Goal: Browse casually: Explore the website without a specific task or goal

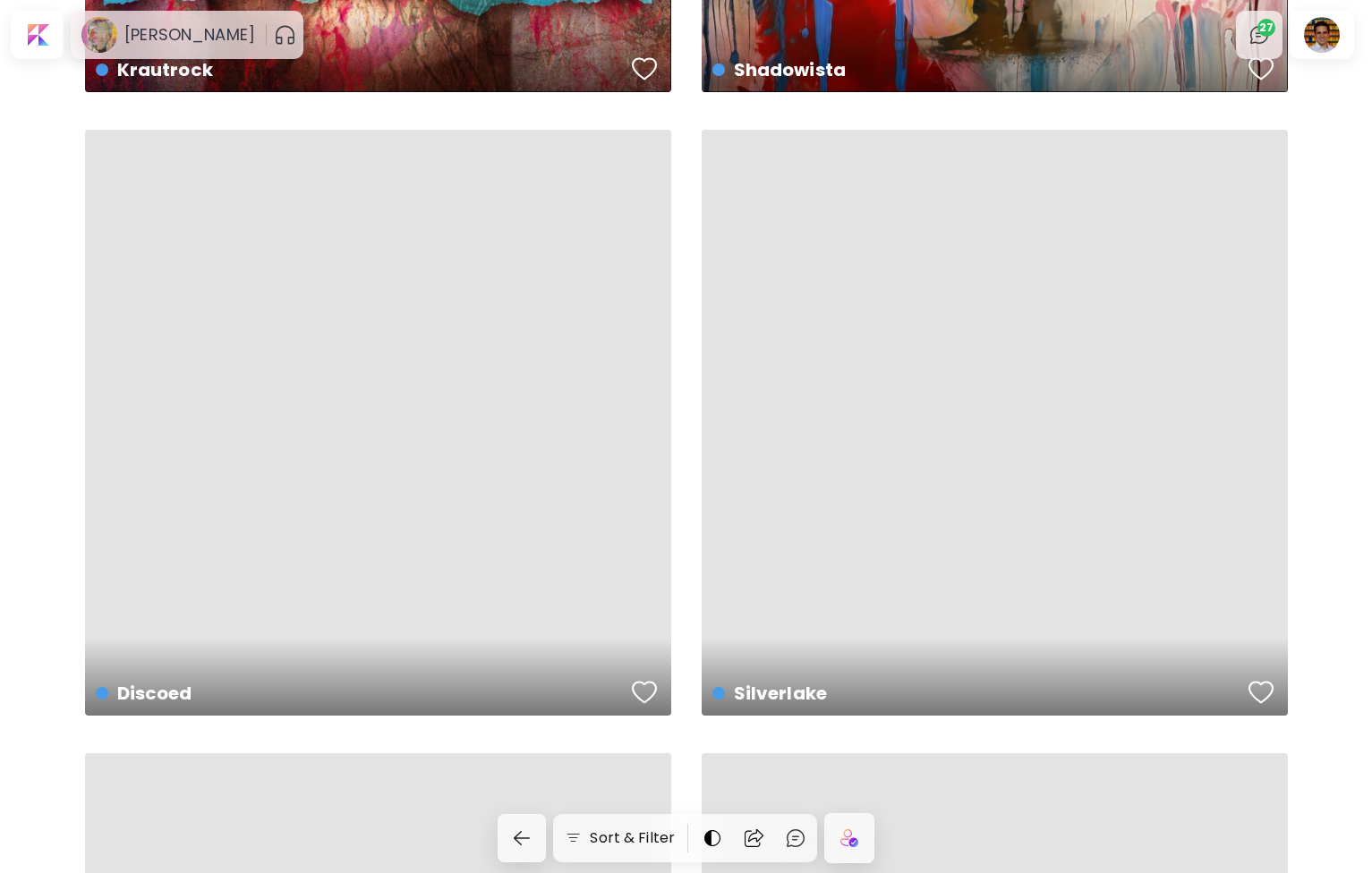
scroll to position [2610, 0]
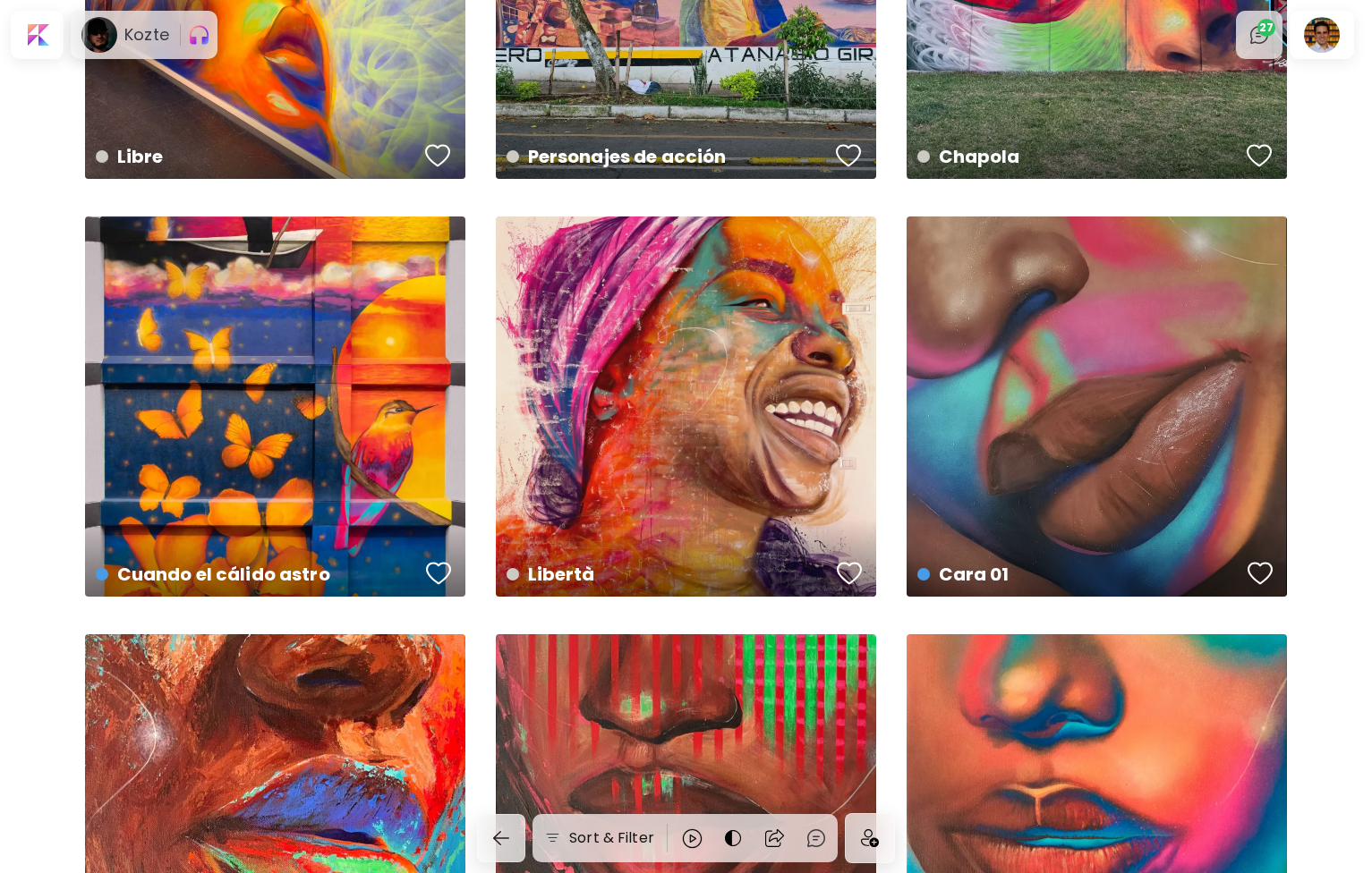
scroll to position [759, 0]
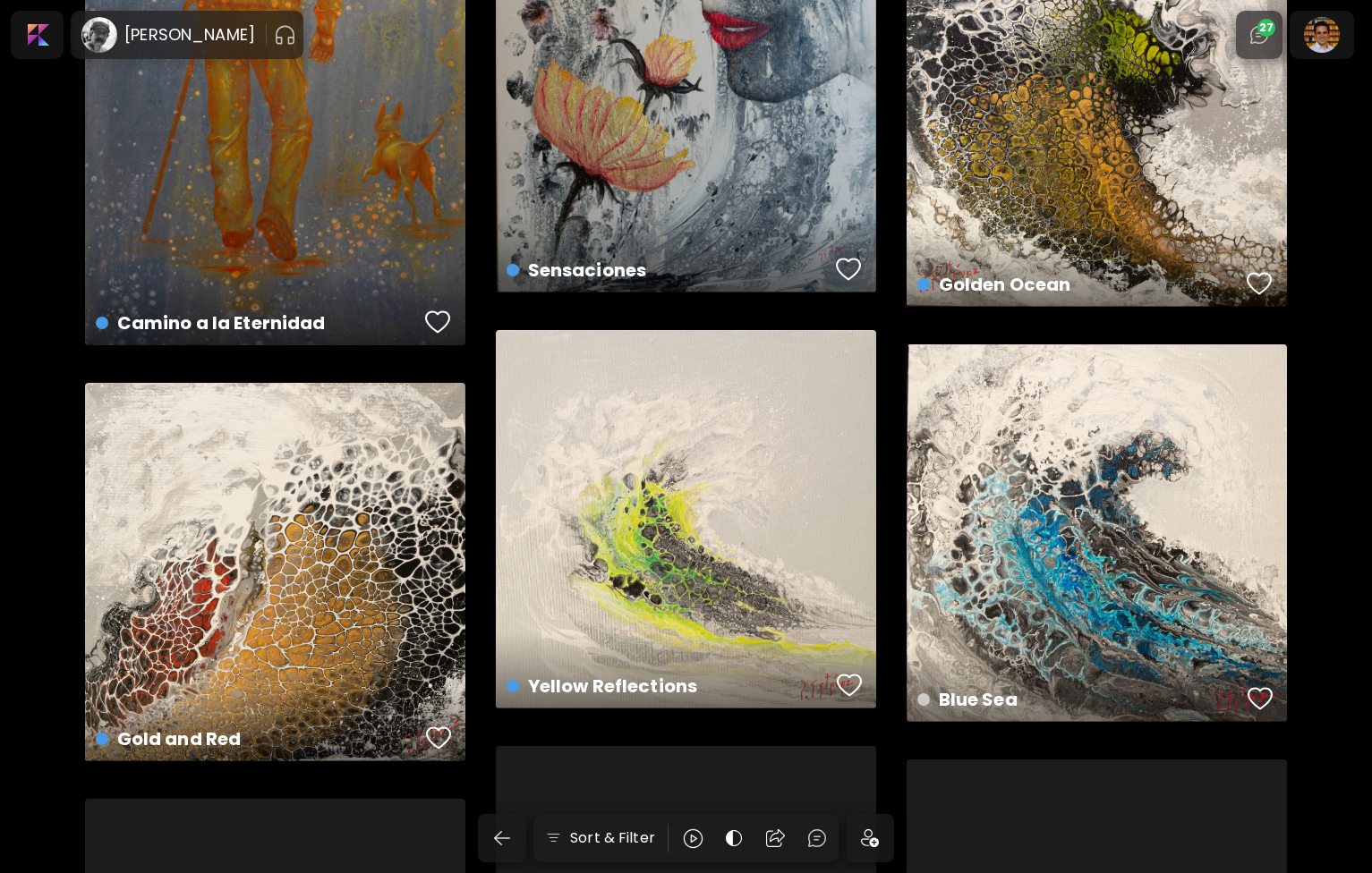
scroll to position [3848, 0]
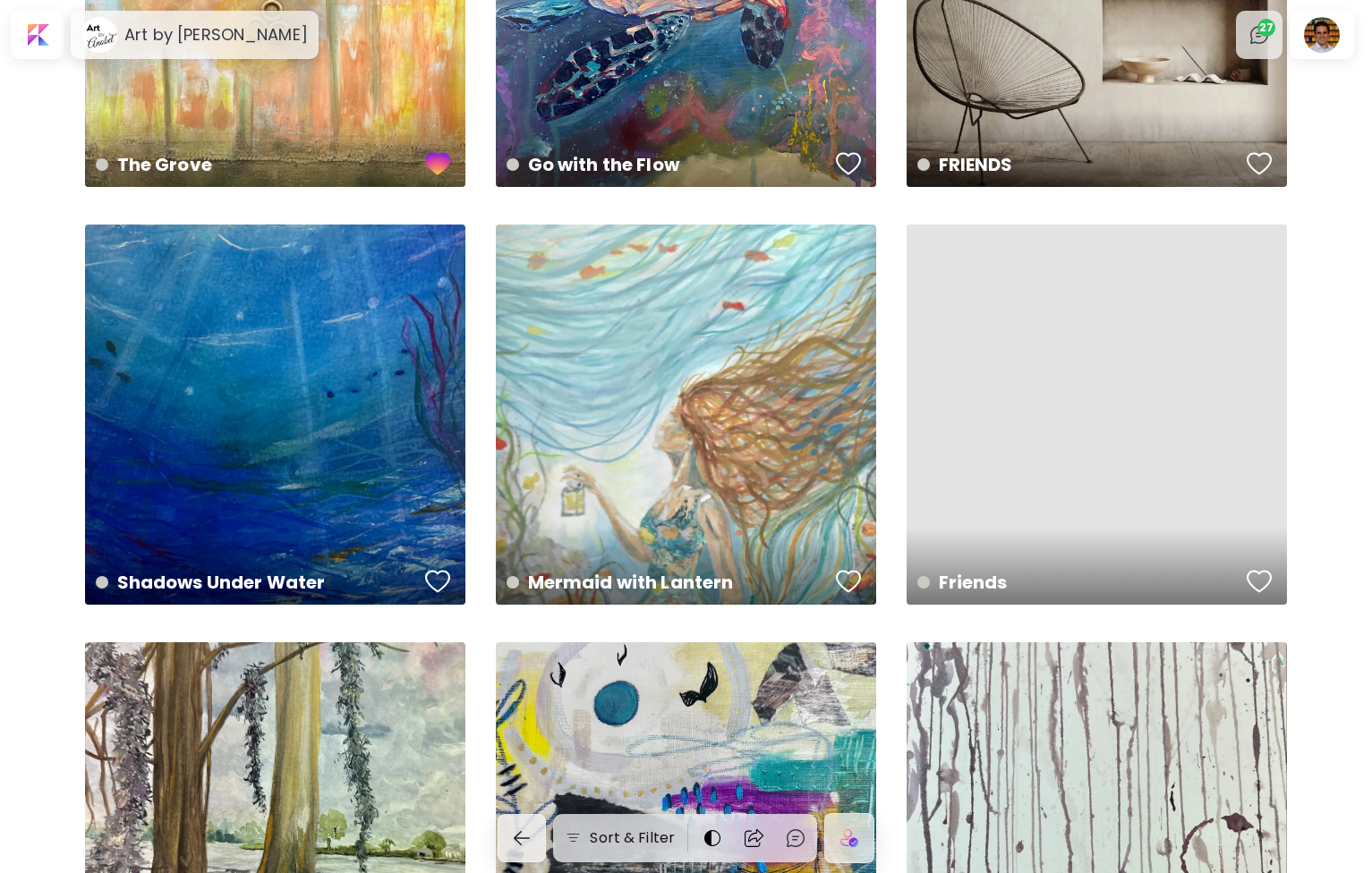
scroll to position [757, 0]
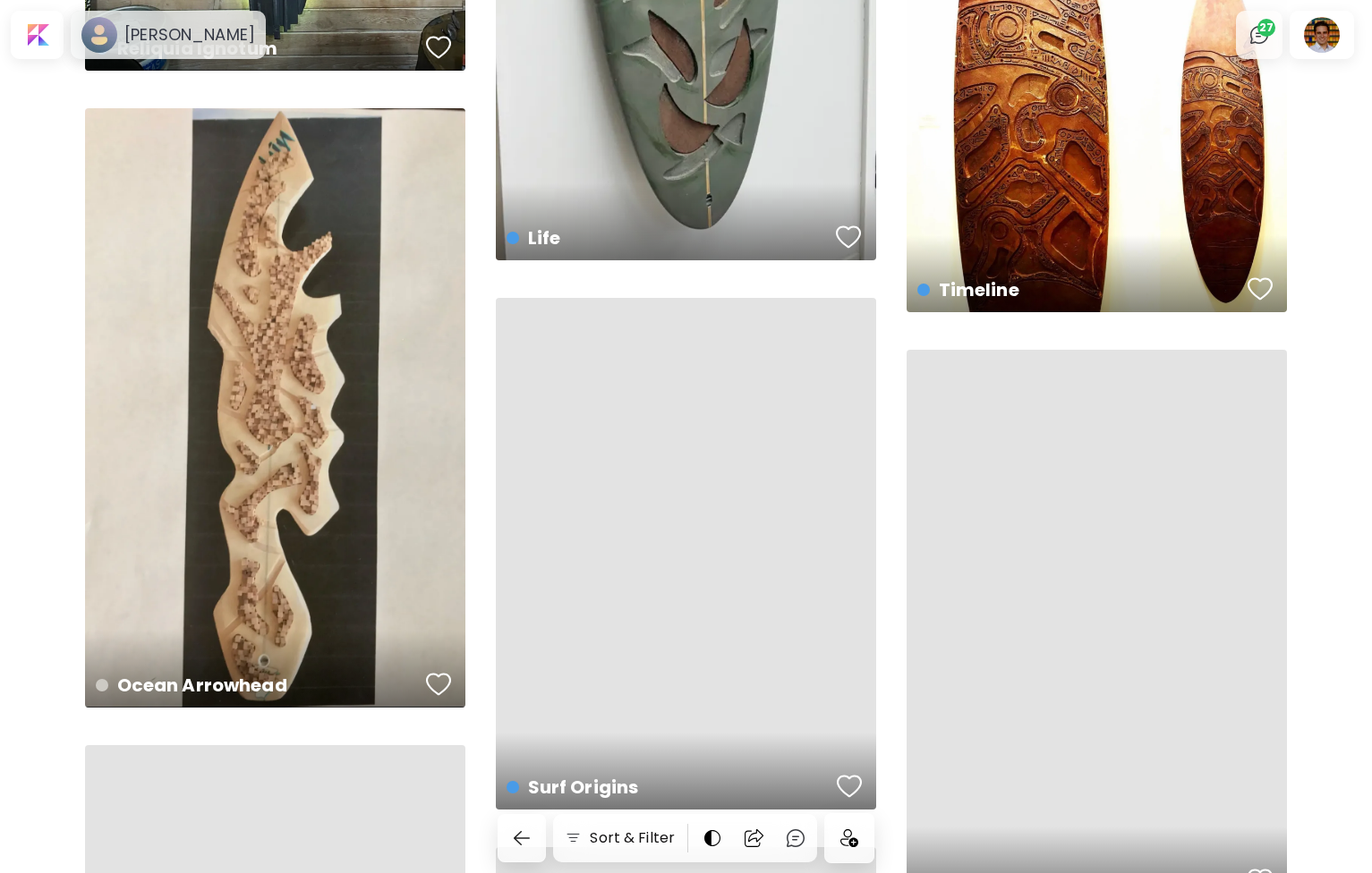
scroll to position [2055, 0]
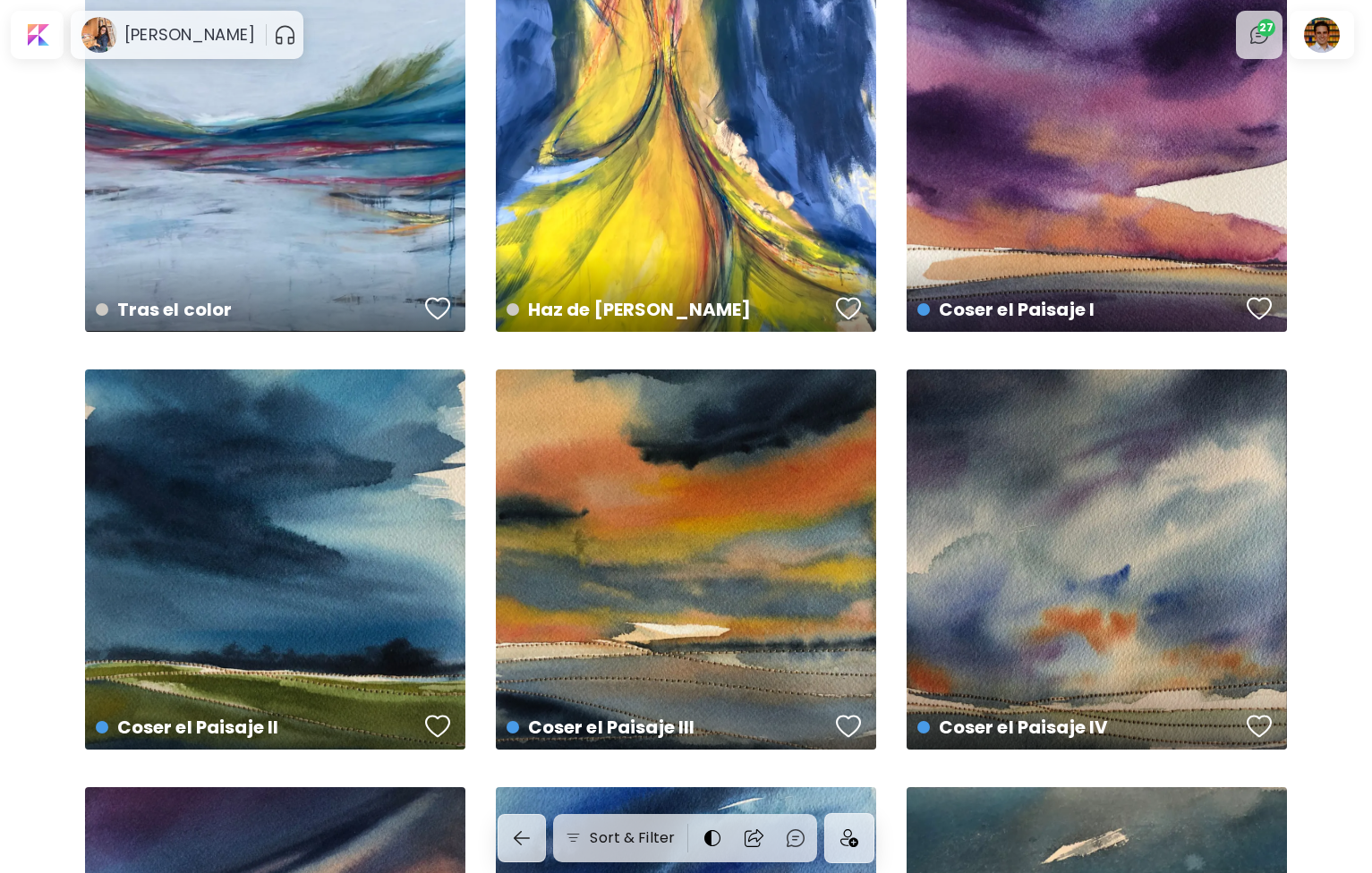
scroll to position [5137, 0]
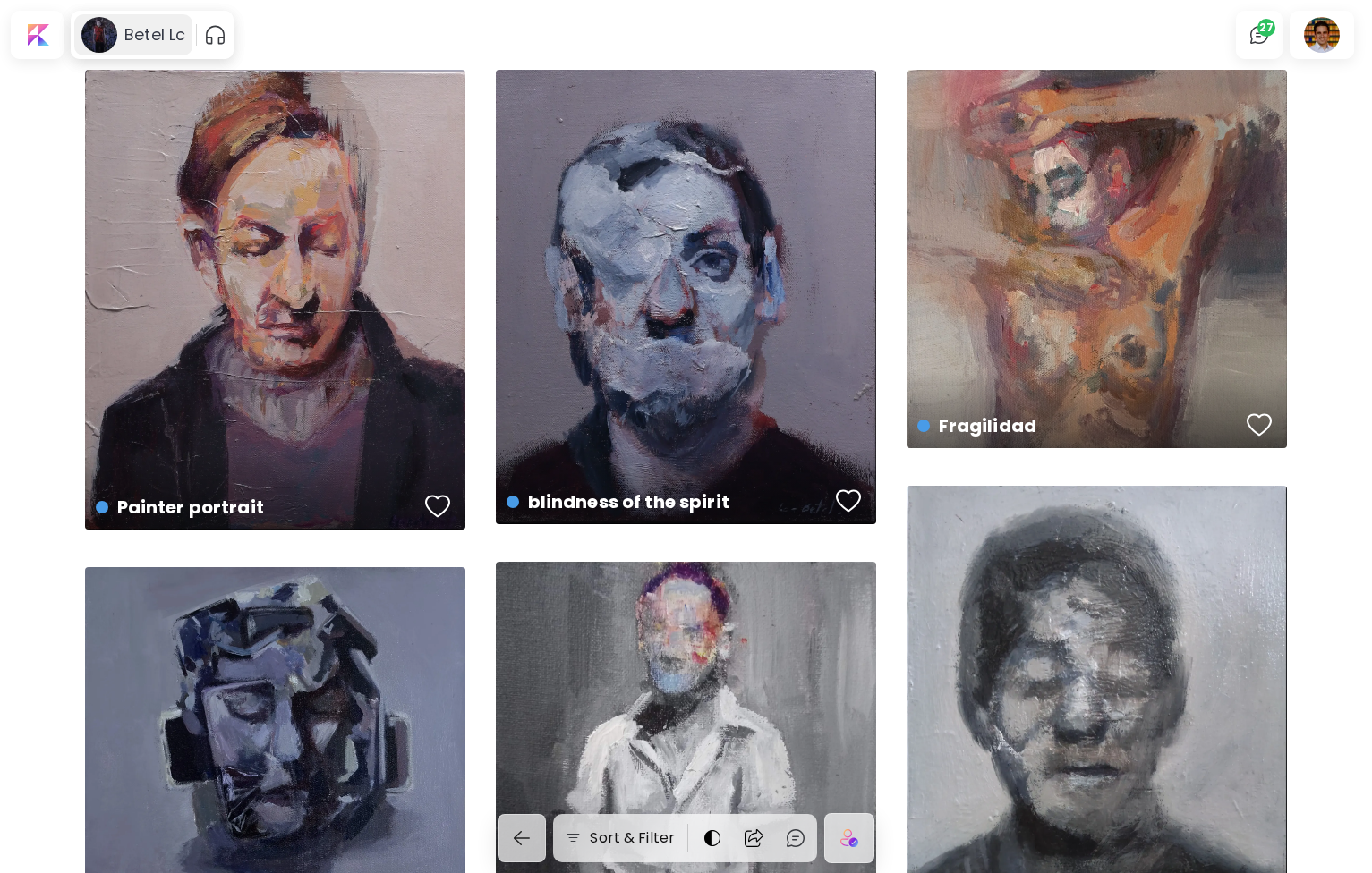
click at [170, 27] on h6 "Betel Lc" at bounding box center [154, 34] width 61 height 22
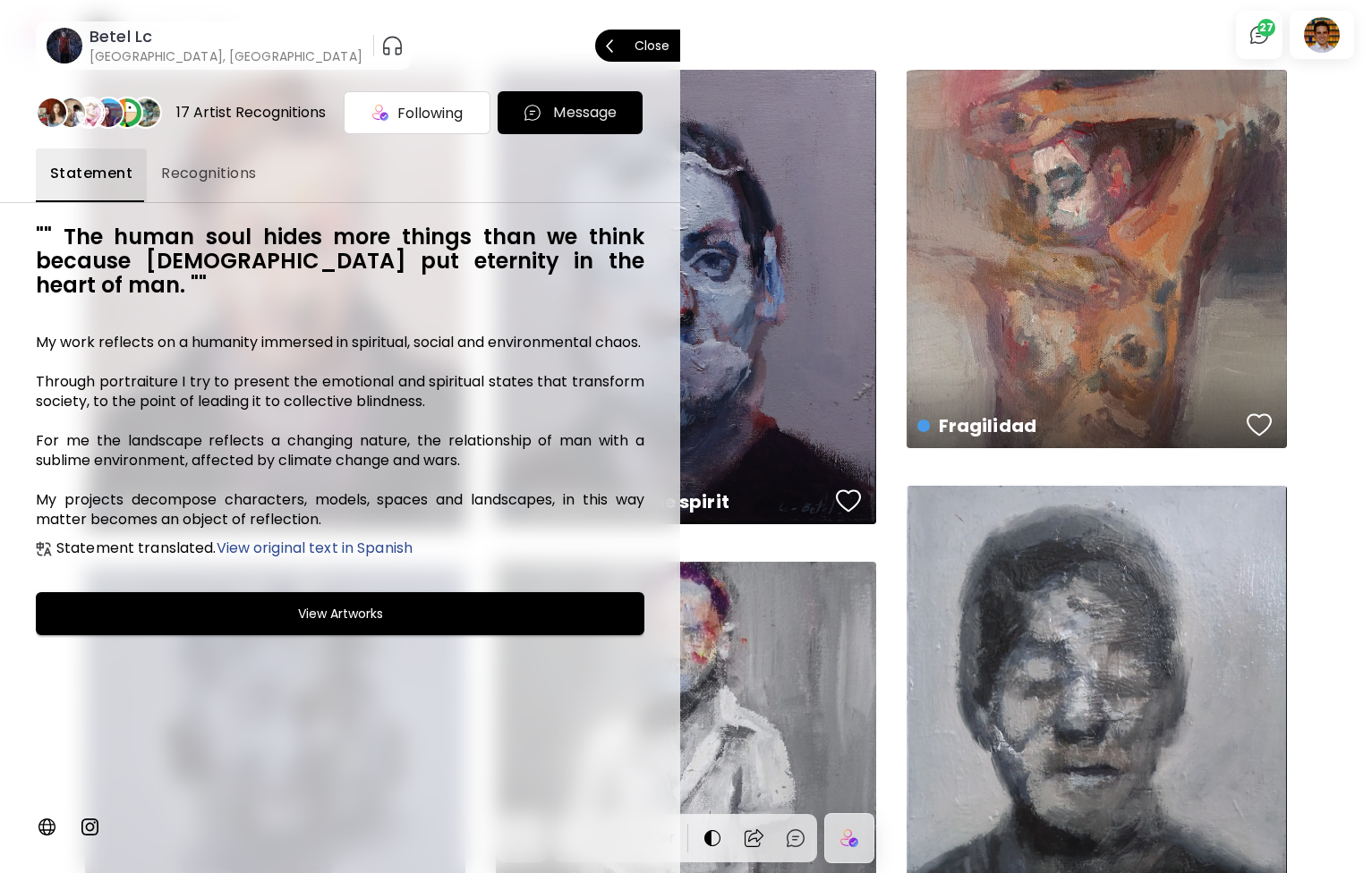
click at [620, 43] on span "Close" at bounding box center [637, 45] width 64 height 37
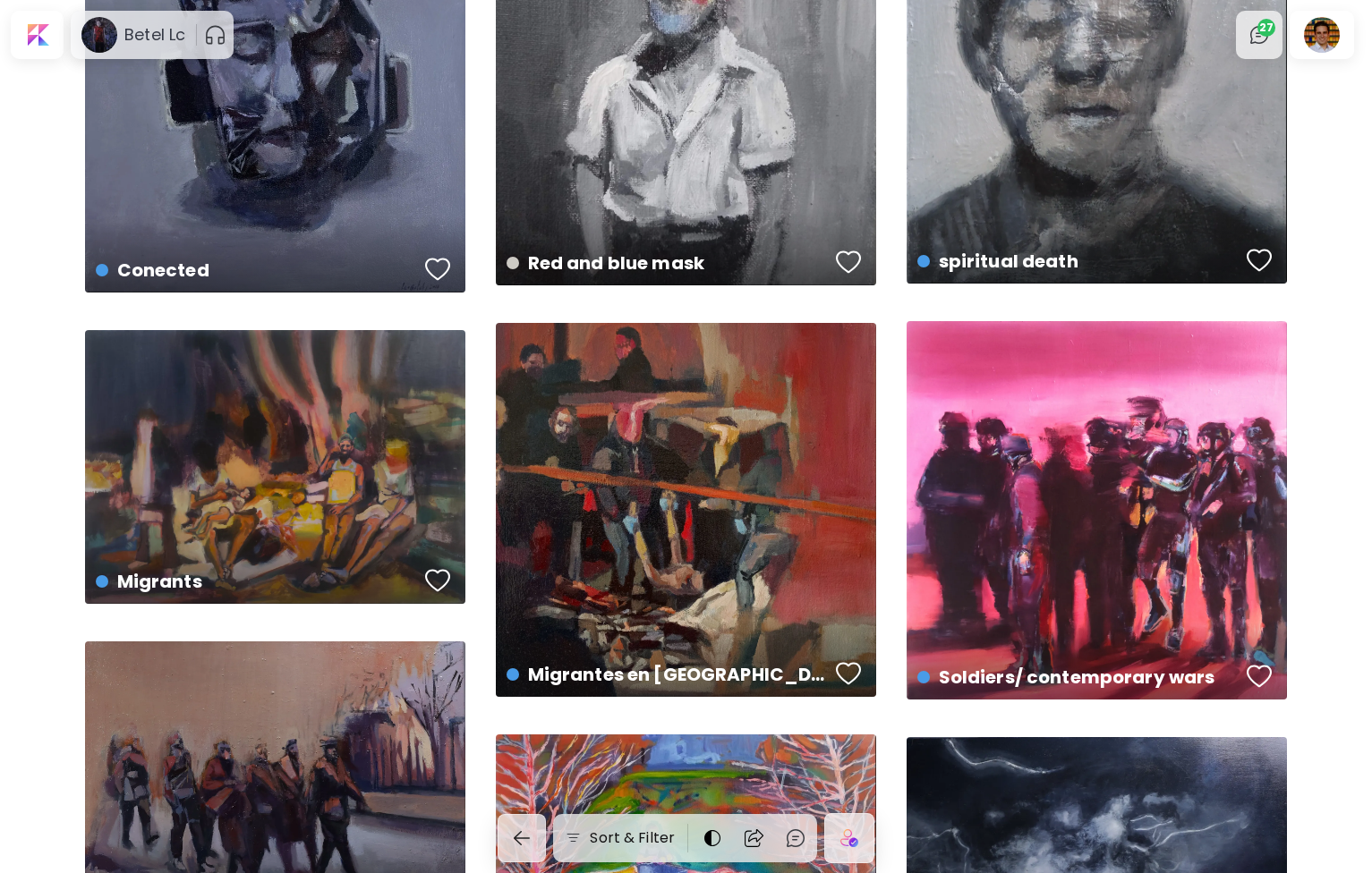
scroll to position [1226, 0]
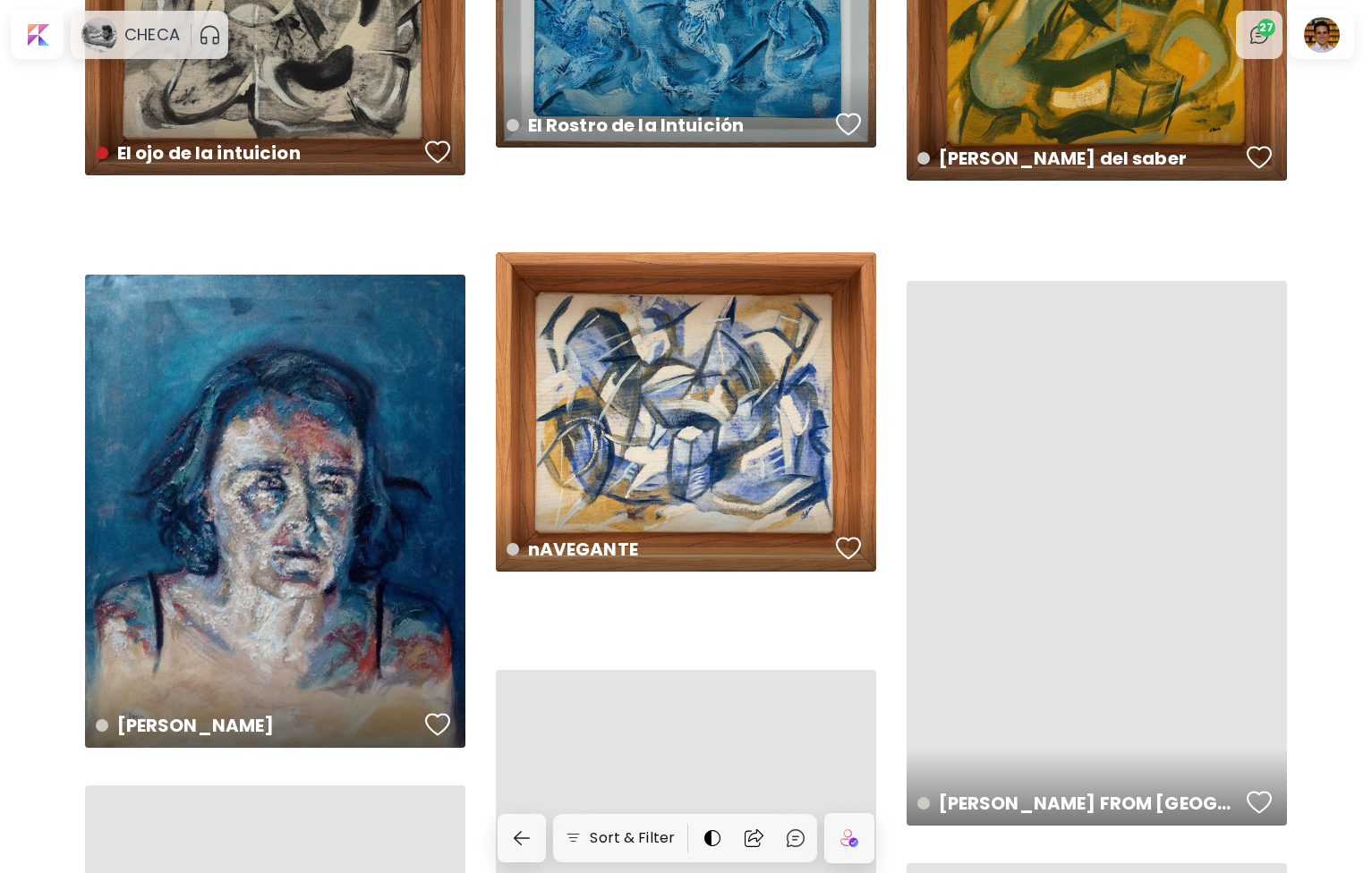
scroll to position [5094, 0]
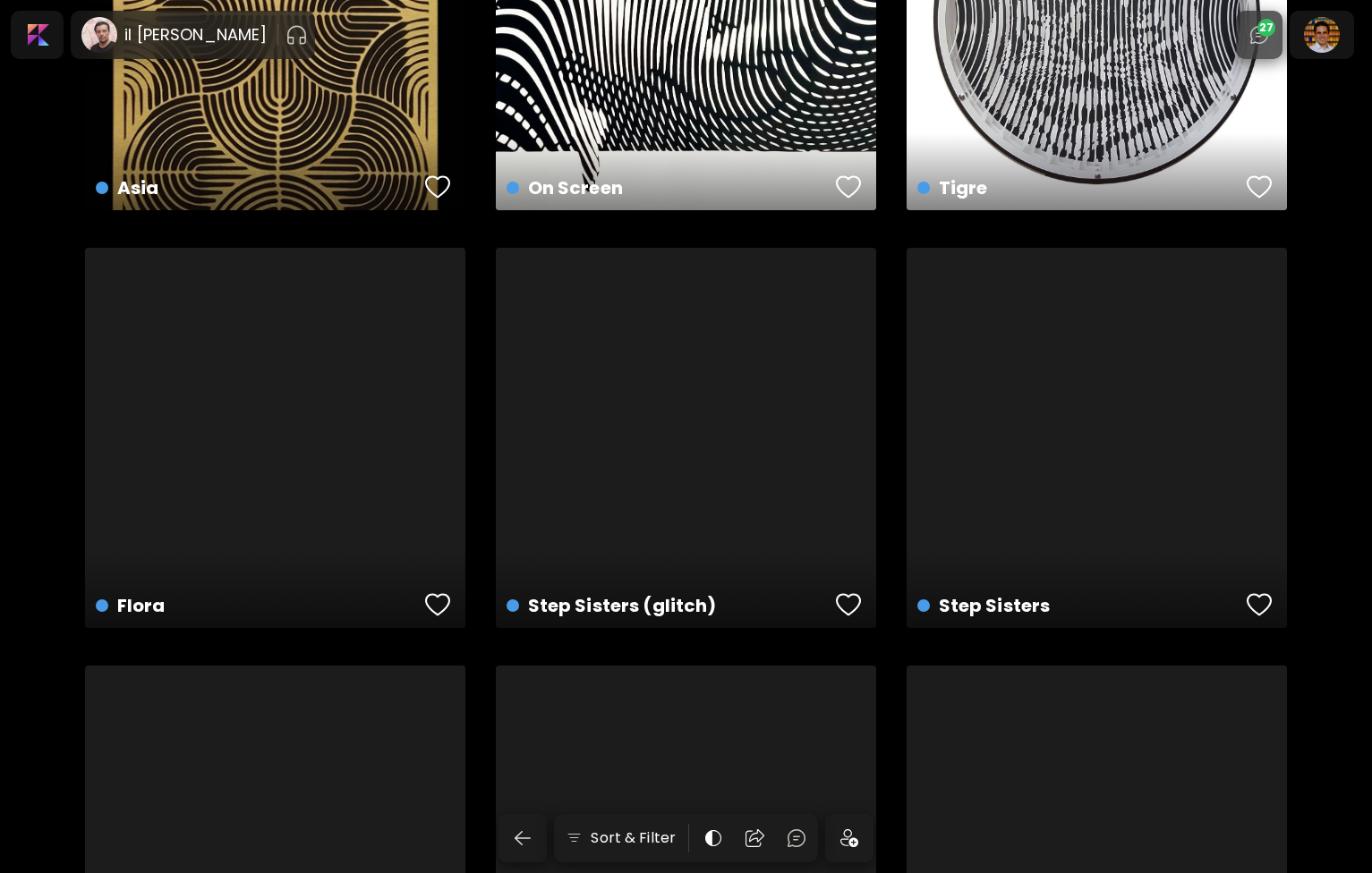
scroll to position [2182, 0]
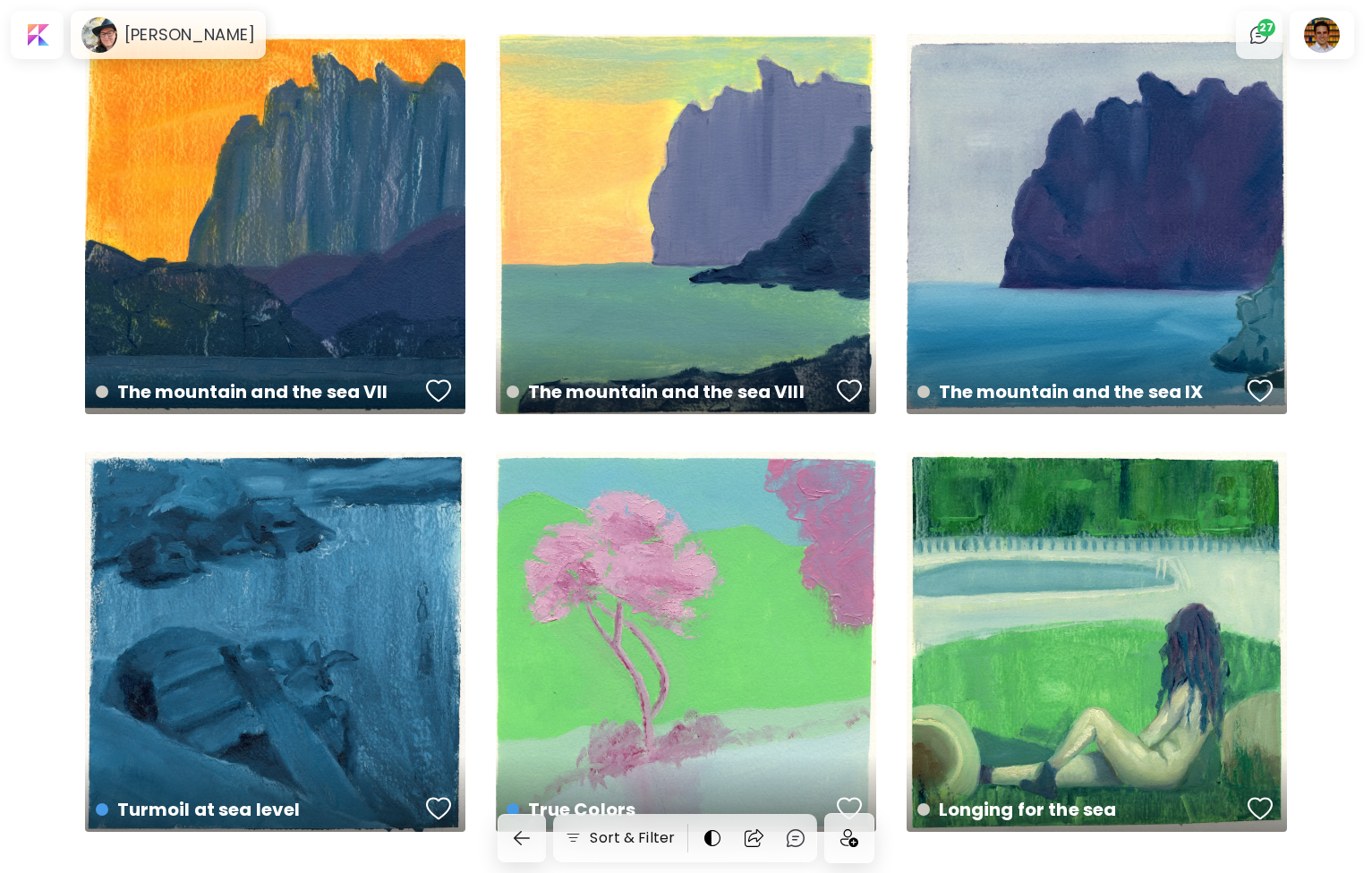
scroll to position [928, 0]
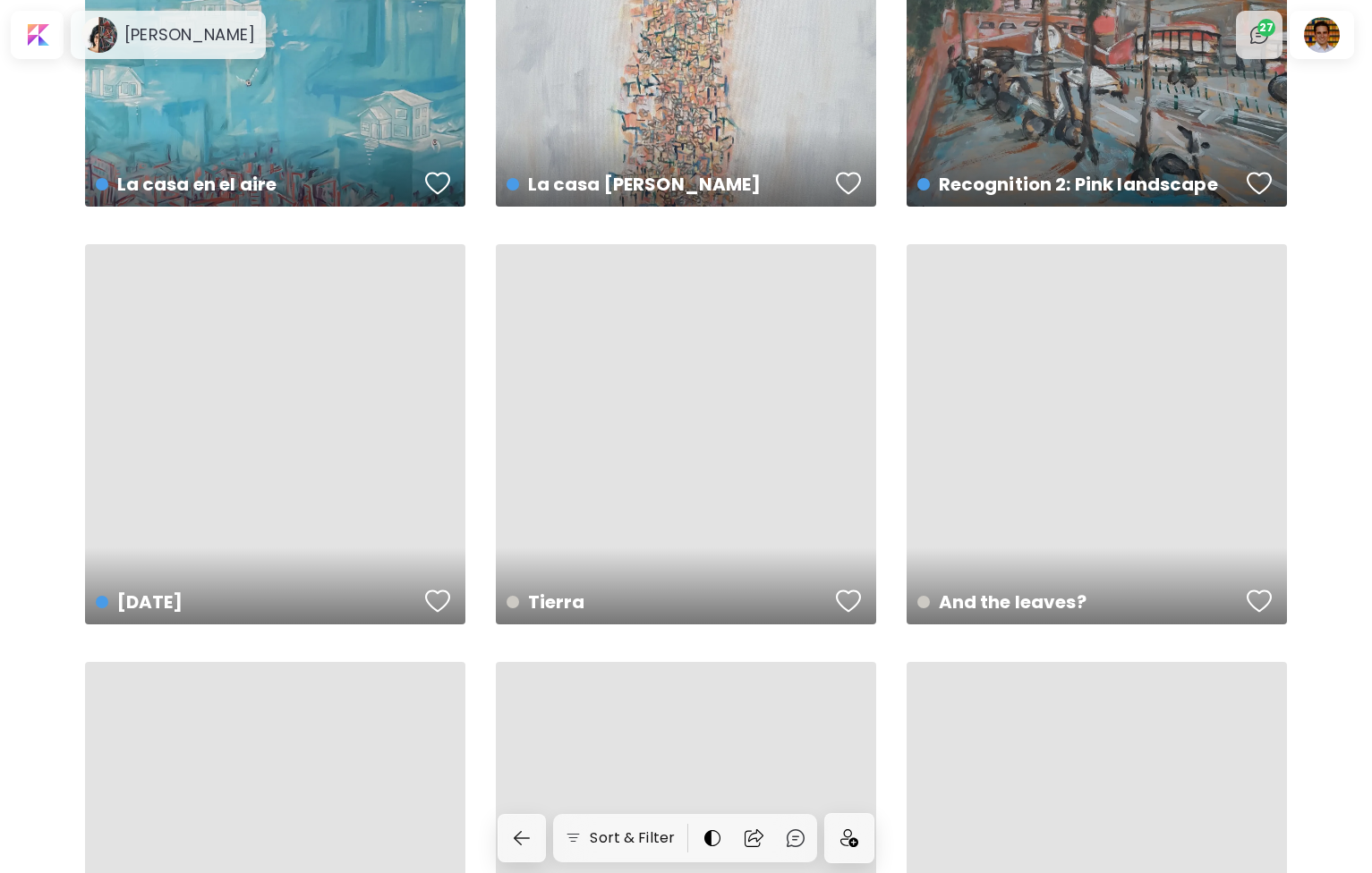
scroll to position [5385, 0]
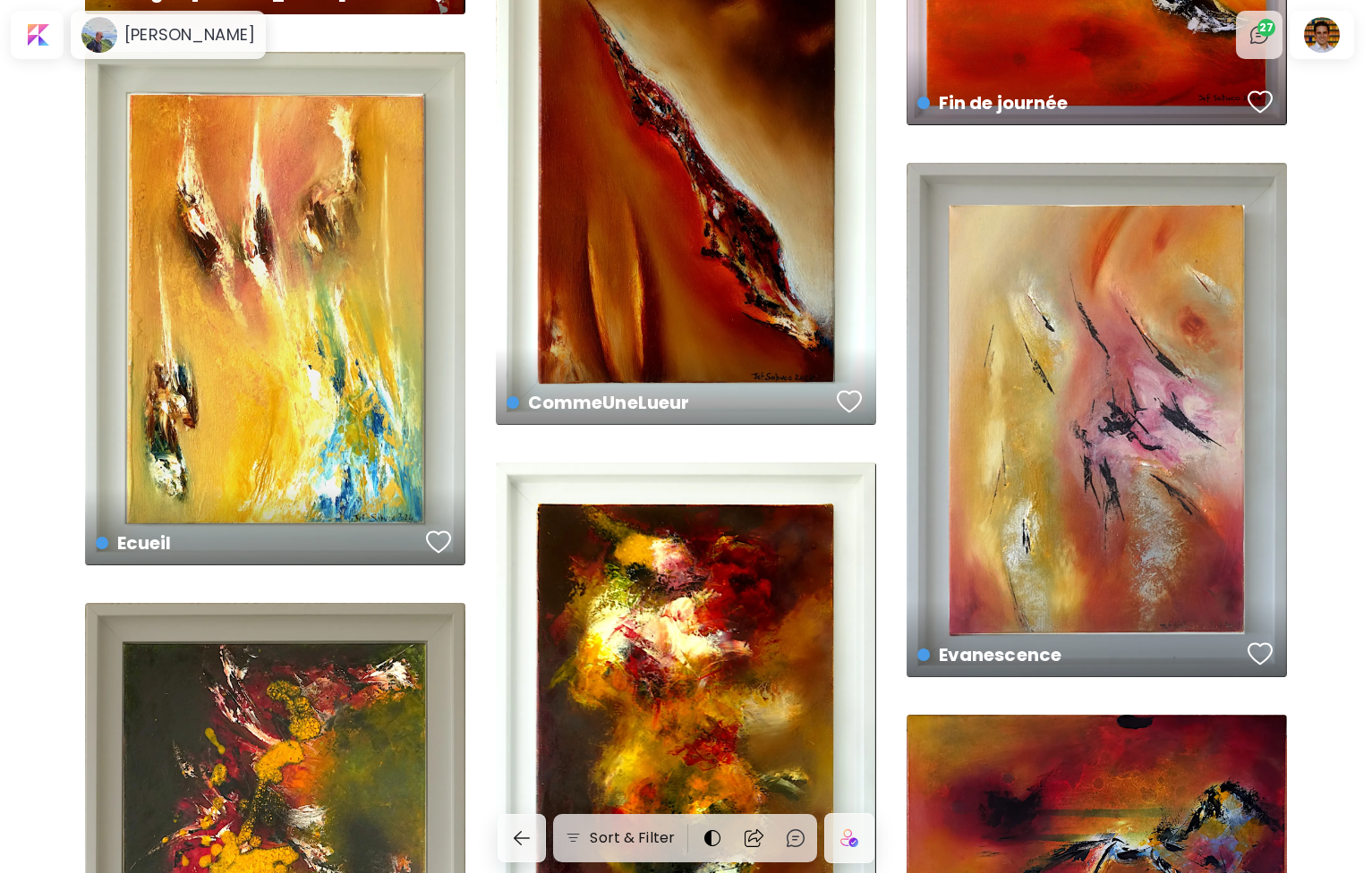
scroll to position [3648, 0]
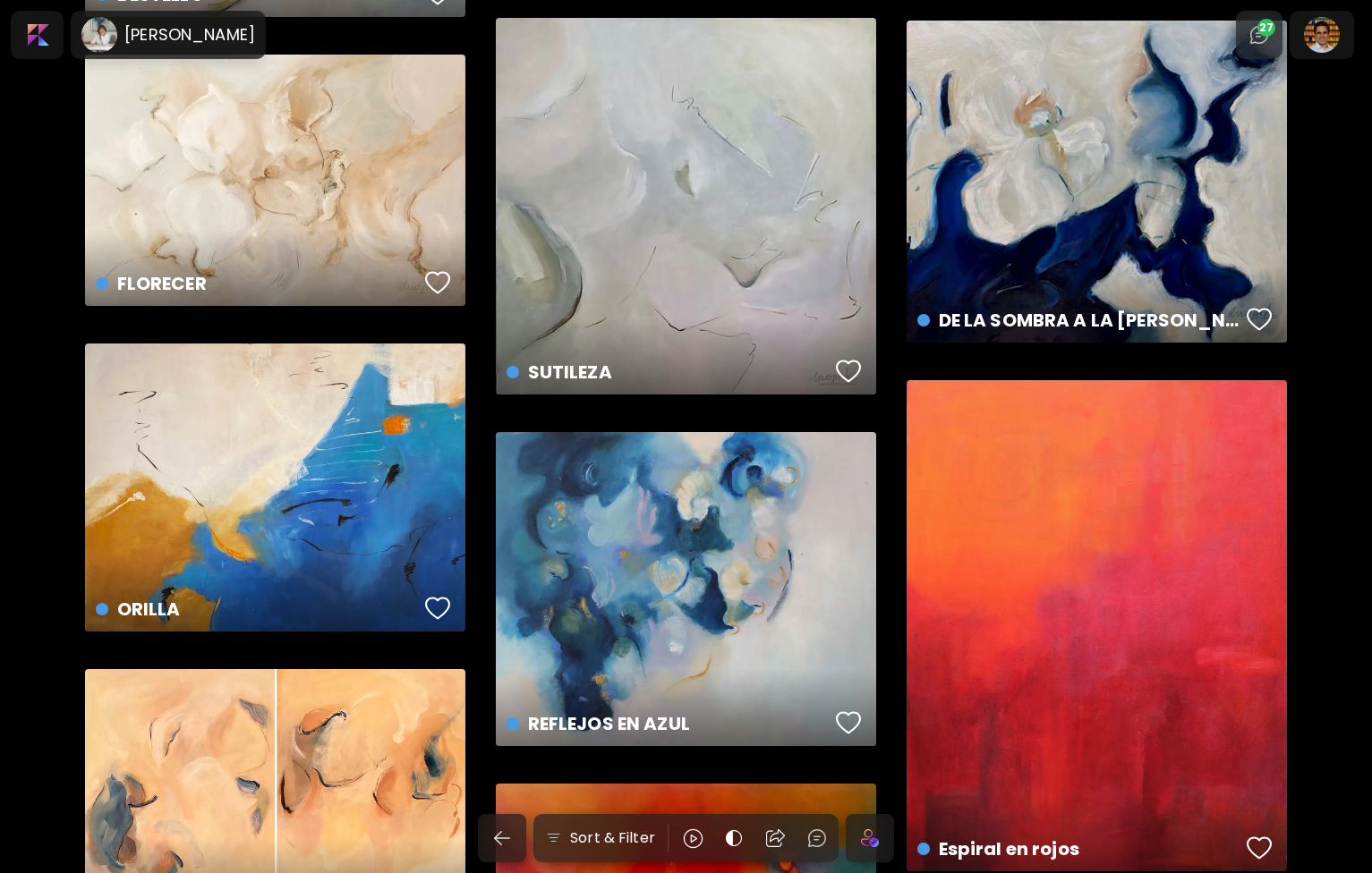
scroll to position [2204, 0]
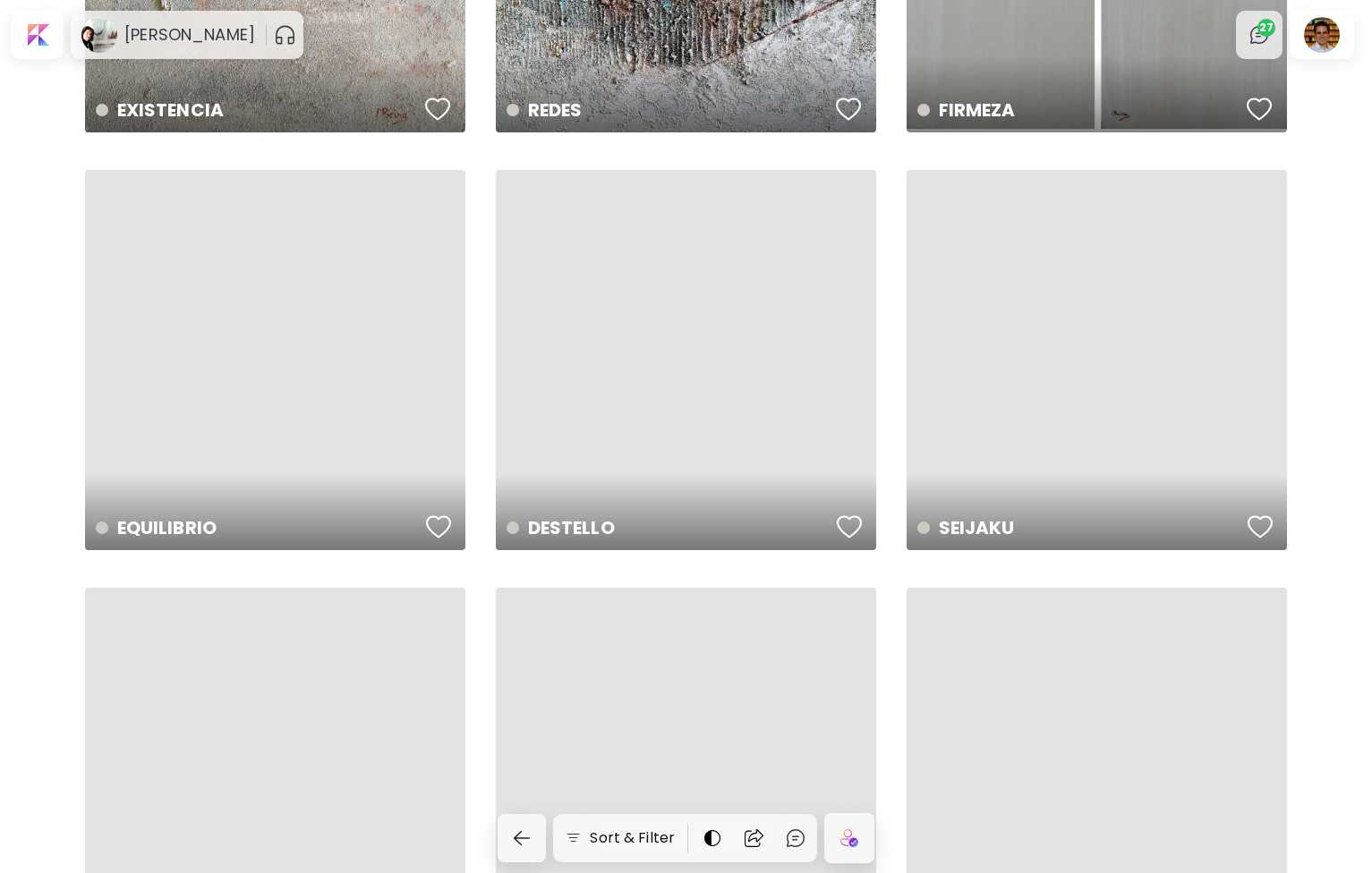
scroll to position [5370, 0]
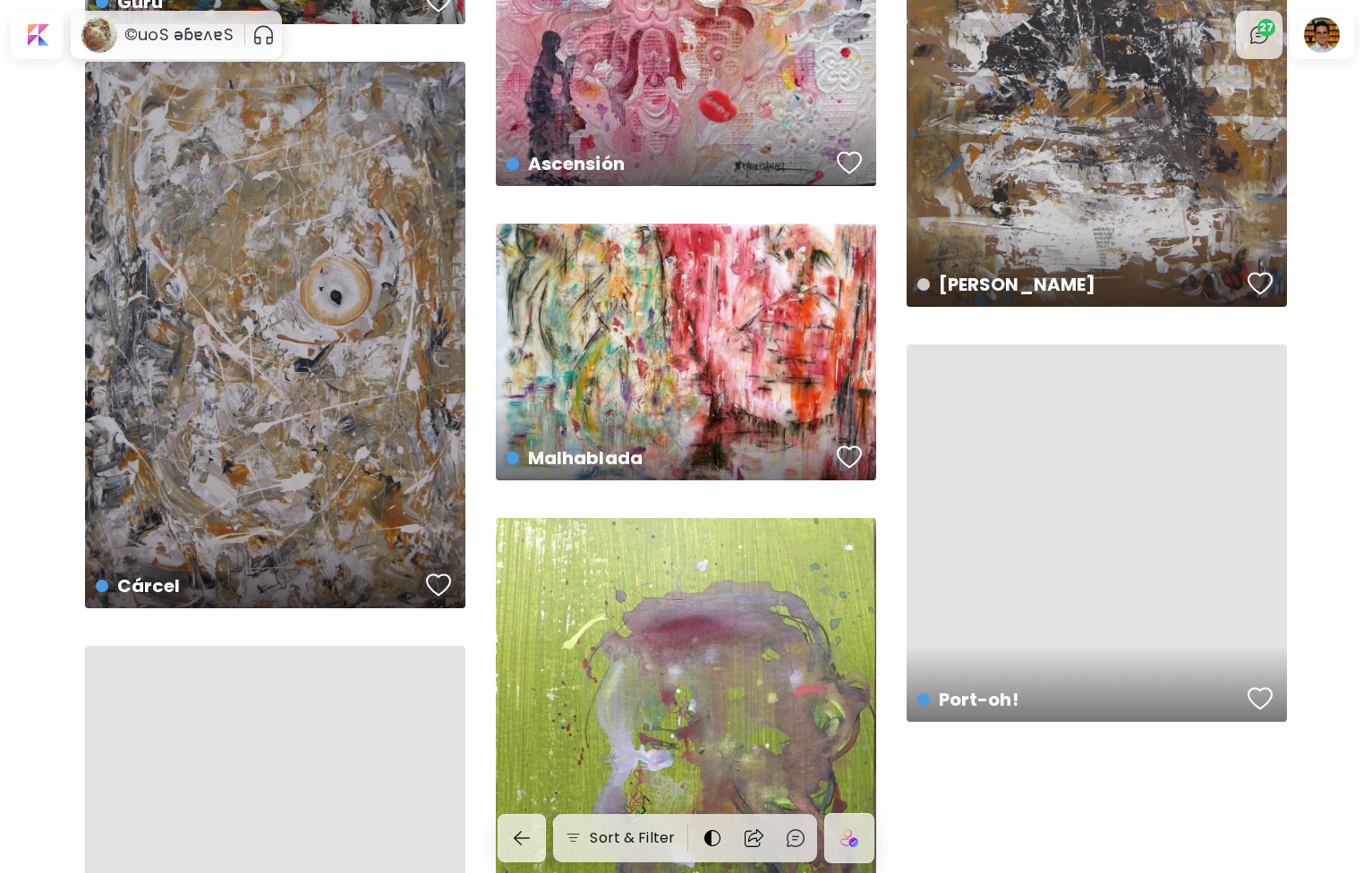
scroll to position [2251, 0]
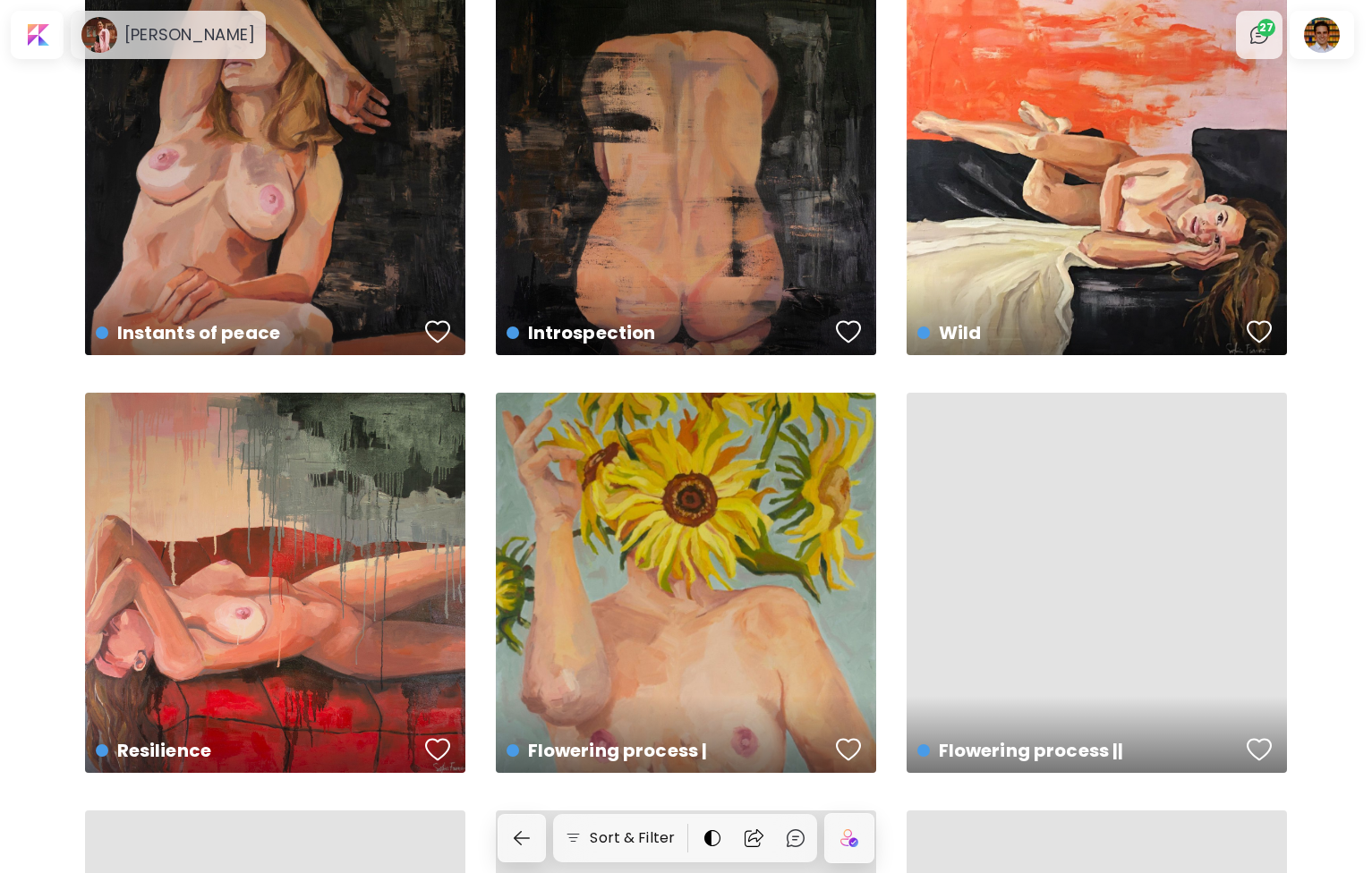
scroll to position [1766, 0]
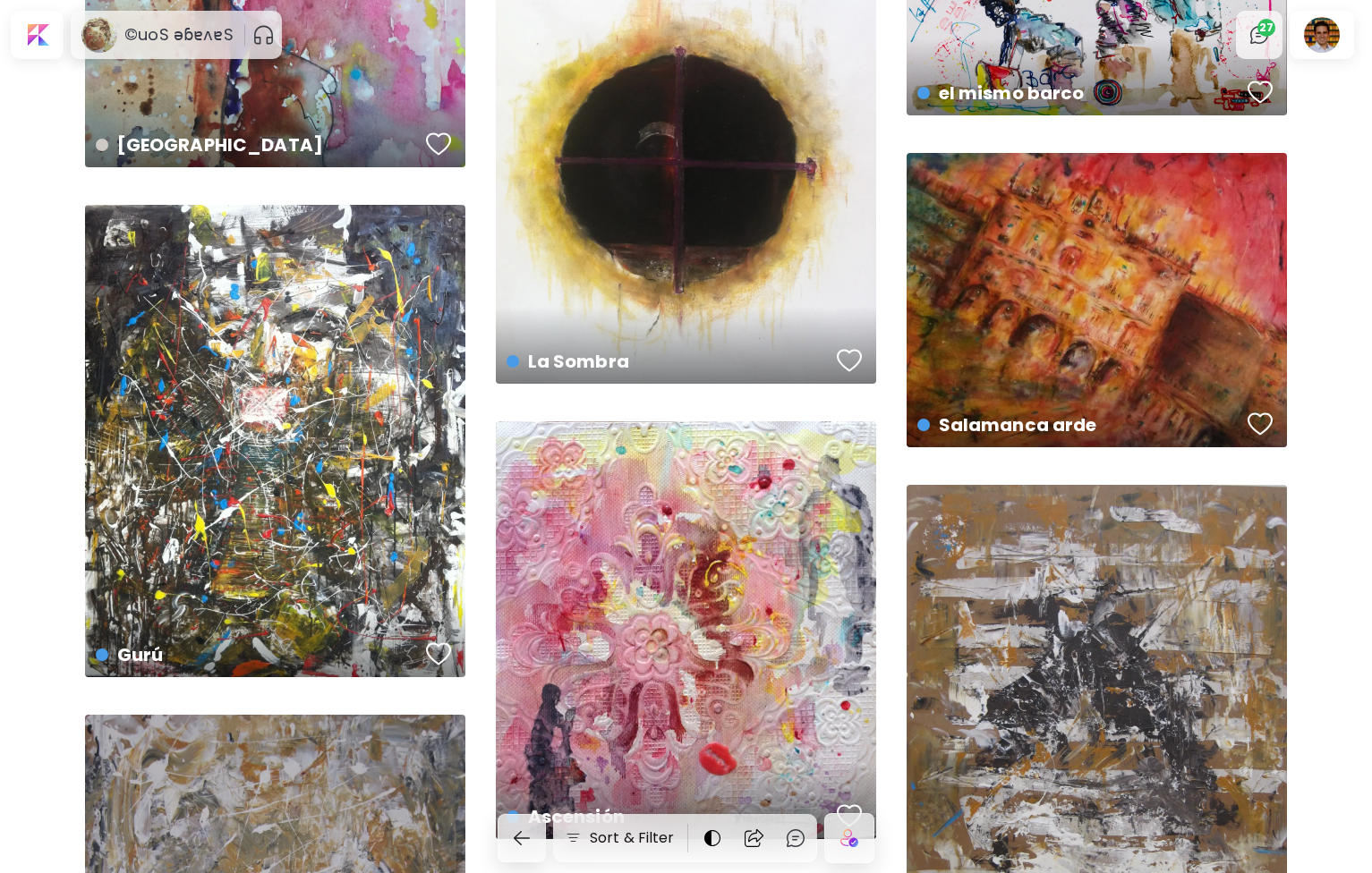
scroll to position [1568, 0]
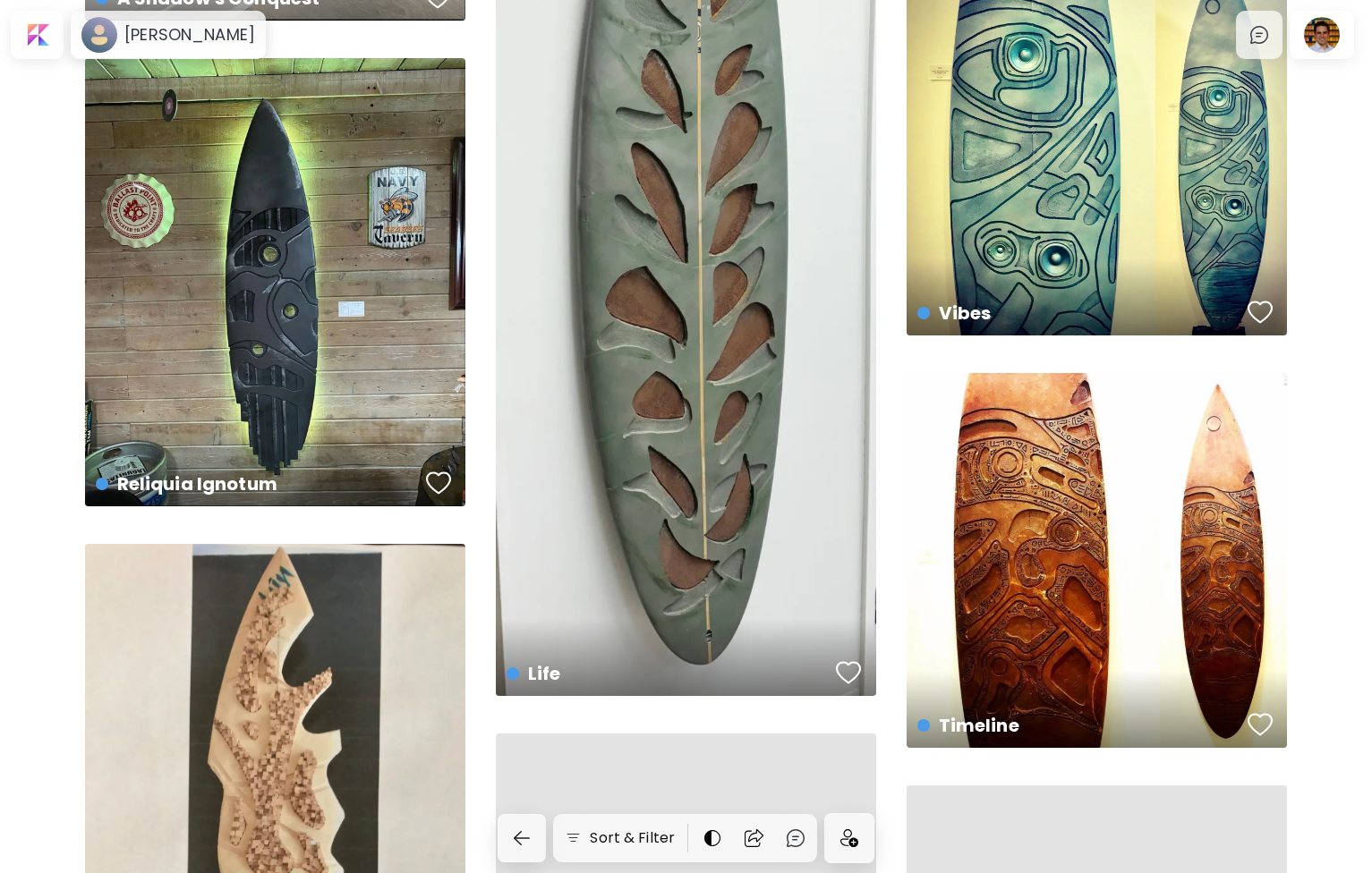
scroll to position [1745, 0]
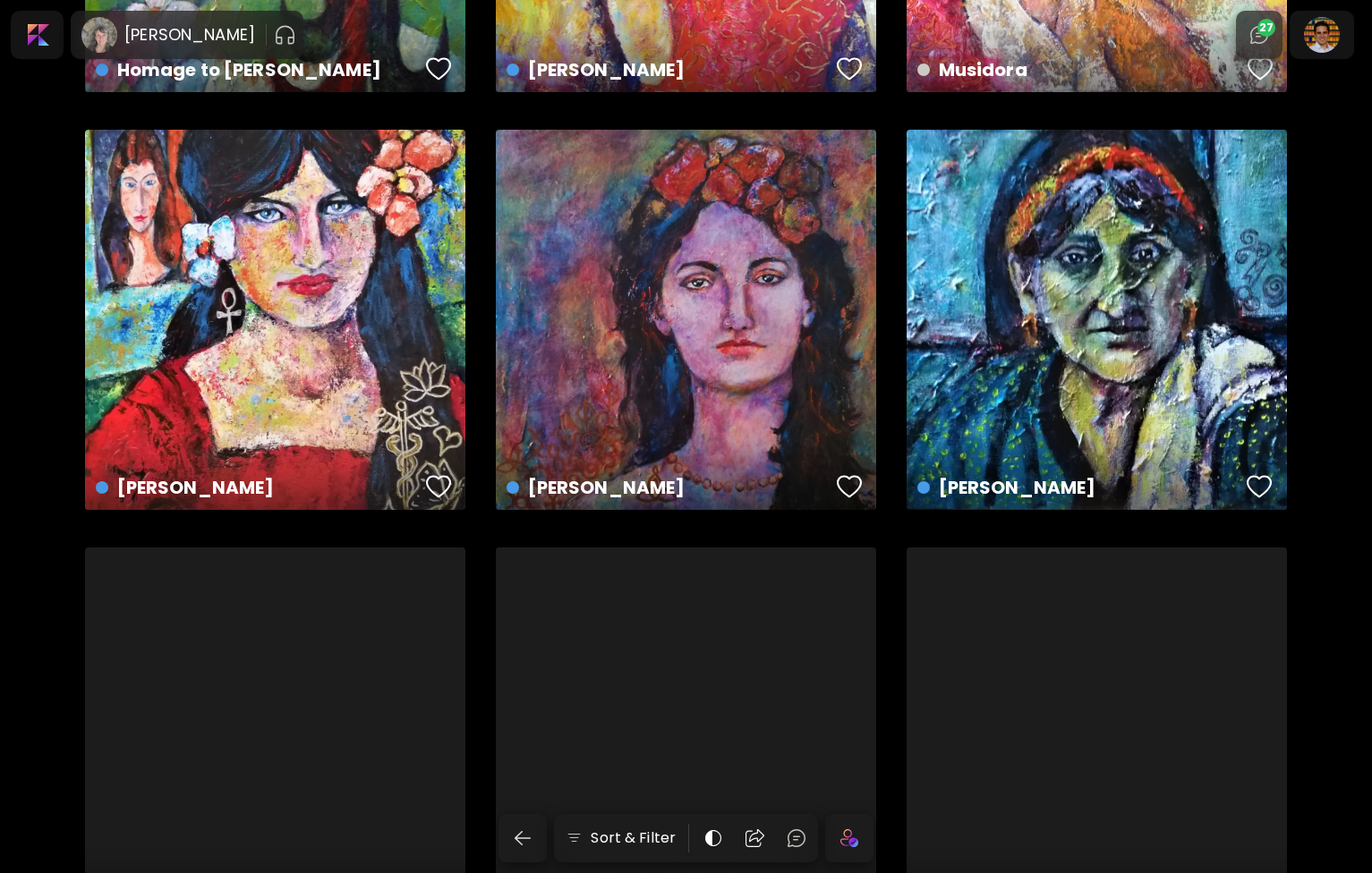
scroll to position [1711, 0]
